Goal: Navigation & Orientation: Find specific page/section

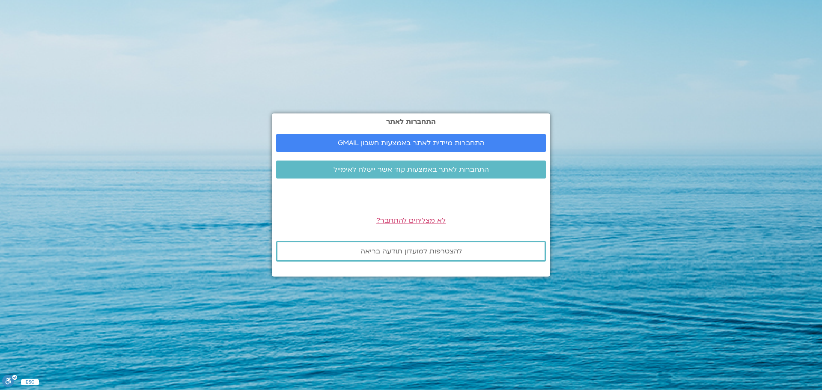
click at [76, 79] on section "התחברות לאתר התחברות מיידית לאתר באמצעות חשבון GMAIL התחברות לאתר באמצעות קוד א…" at bounding box center [411, 195] width 822 height 390
click at [439, 145] on span "התחברות מיידית לאתר באמצעות חשבון GMAIL" at bounding box center [411, 143] width 147 height 8
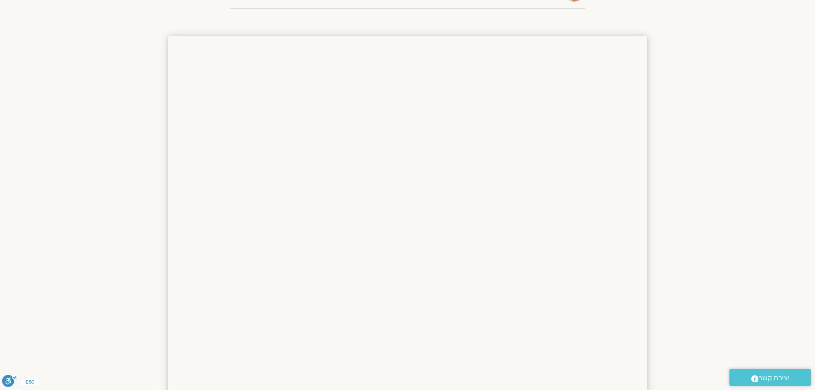
scroll to position [513, 0]
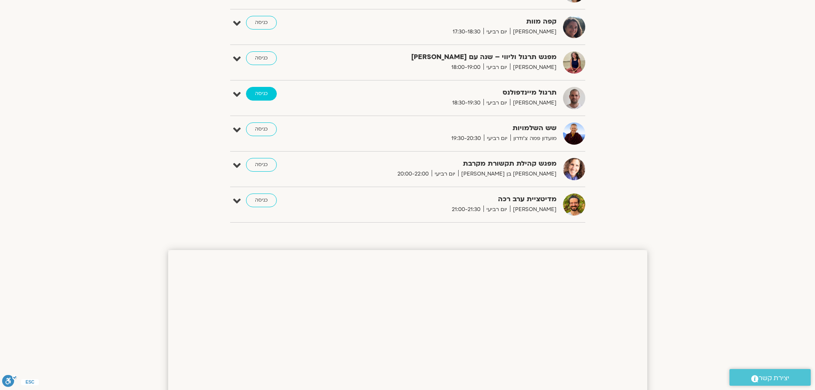
click at [250, 97] on link "כניסה" at bounding box center [261, 94] width 31 height 14
